Goal: Information Seeking & Learning: Compare options

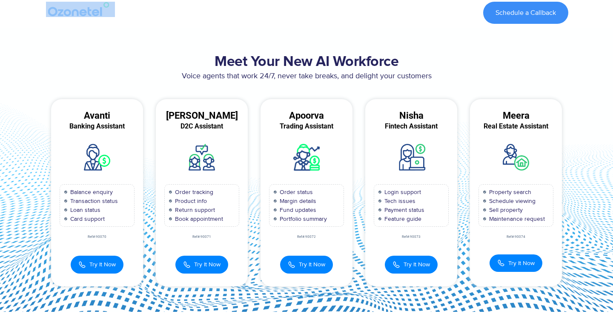
drag, startPoint x: 118, startPoint y: 13, endPoint x: 47, endPoint y: 13, distance: 71.1
click at [47, 13] on div at bounding box center [80, 12] width 80 height 31
copy div
click at [78, 10] on img at bounding box center [80, 9] width 69 height 15
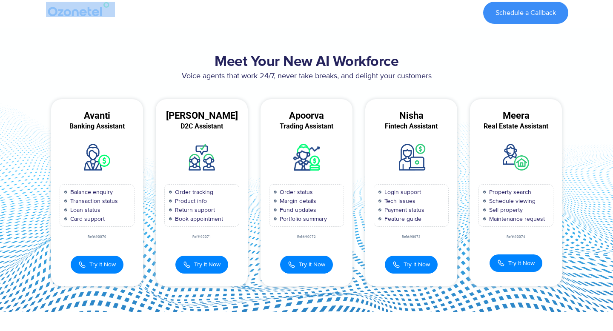
click at [78, 10] on img at bounding box center [80, 9] width 69 height 15
click at [482, 55] on h2 "Meet Your New AI Workforce" at bounding box center [307, 62] width 524 height 17
click at [76, 15] on img at bounding box center [80, 9] width 69 height 15
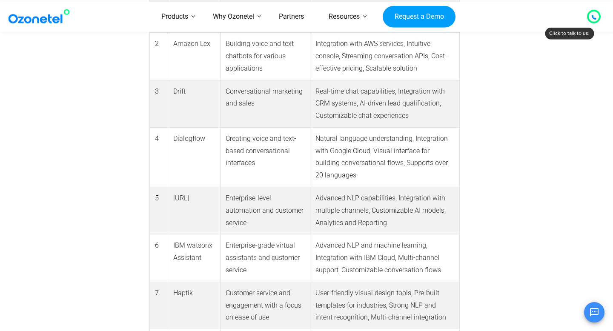
scroll to position [697, 0]
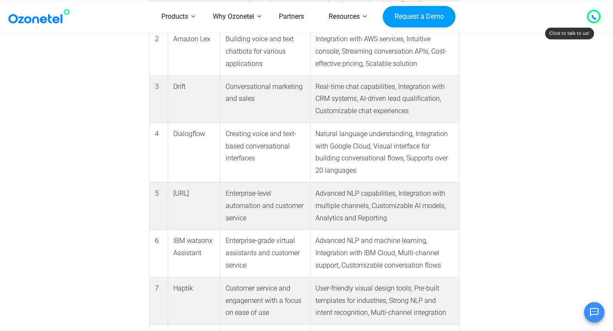
drag, startPoint x: 196, startPoint y: 194, endPoint x: 175, endPoint y: 195, distance: 21.7
click at [175, 195] on td "Kore.AI" at bounding box center [194, 206] width 52 height 47
copy td "Kore.AI"
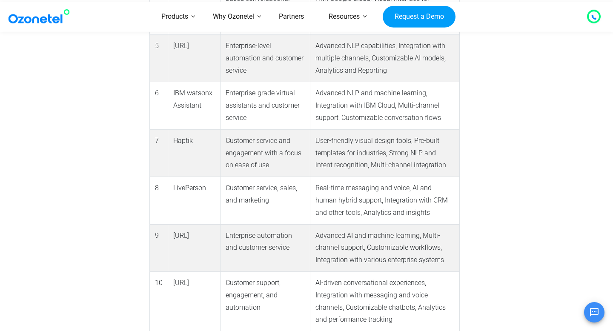
scroll to position [848, 0]
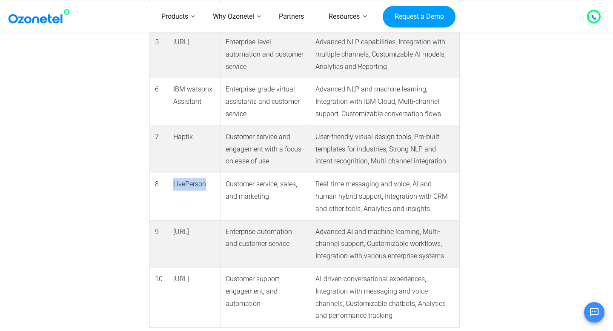
drag, startPoint x: 205, startPoint y: 182, endPoint x: 173, endPoint y: 185, distance: 32.5
click at [173, 185] on td "LivePerson" at bounding box center [194, 196] width 52 height 47
copy td "LivePerson"
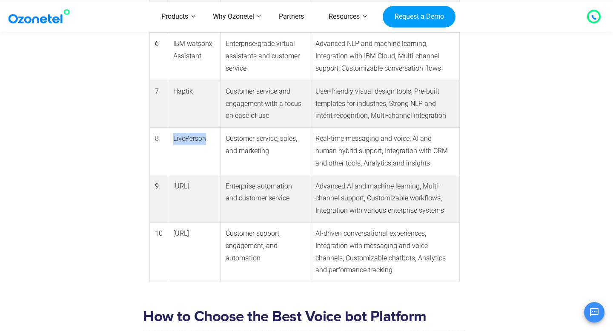
scroll to position [895, 0]
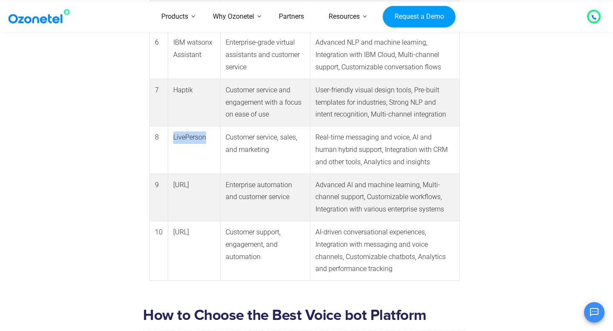
drag, startPoint x: 204, startPoint y: 228, endPoint x: 175, endPoint y: 230, distance: 29.0
click at [175, 230] on td "Yellow.ai" at bounding box center [194, 252] width 52 height 60
copy td "Yellow.ai"
drag, startPoint x: 207, startPoint y: 184, endPoint x: 172, endPoint y: 184, distance: 34.9
click at [172, 184] on td "Cognigy.ai" at bounding box center [194, 197] width 52 height 47
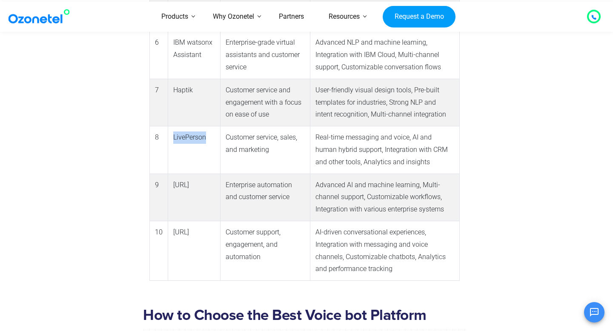
copy td "Cognigy.ai"
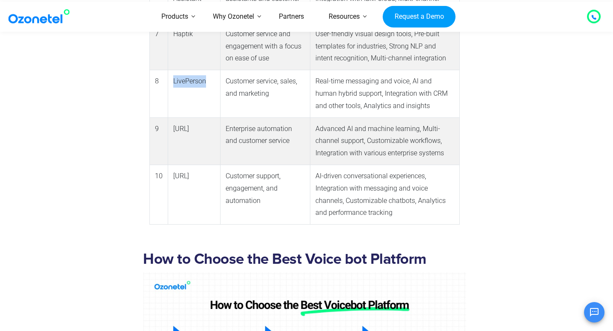
scroll to position [884, 0]
